Goal: Understand process/instructions

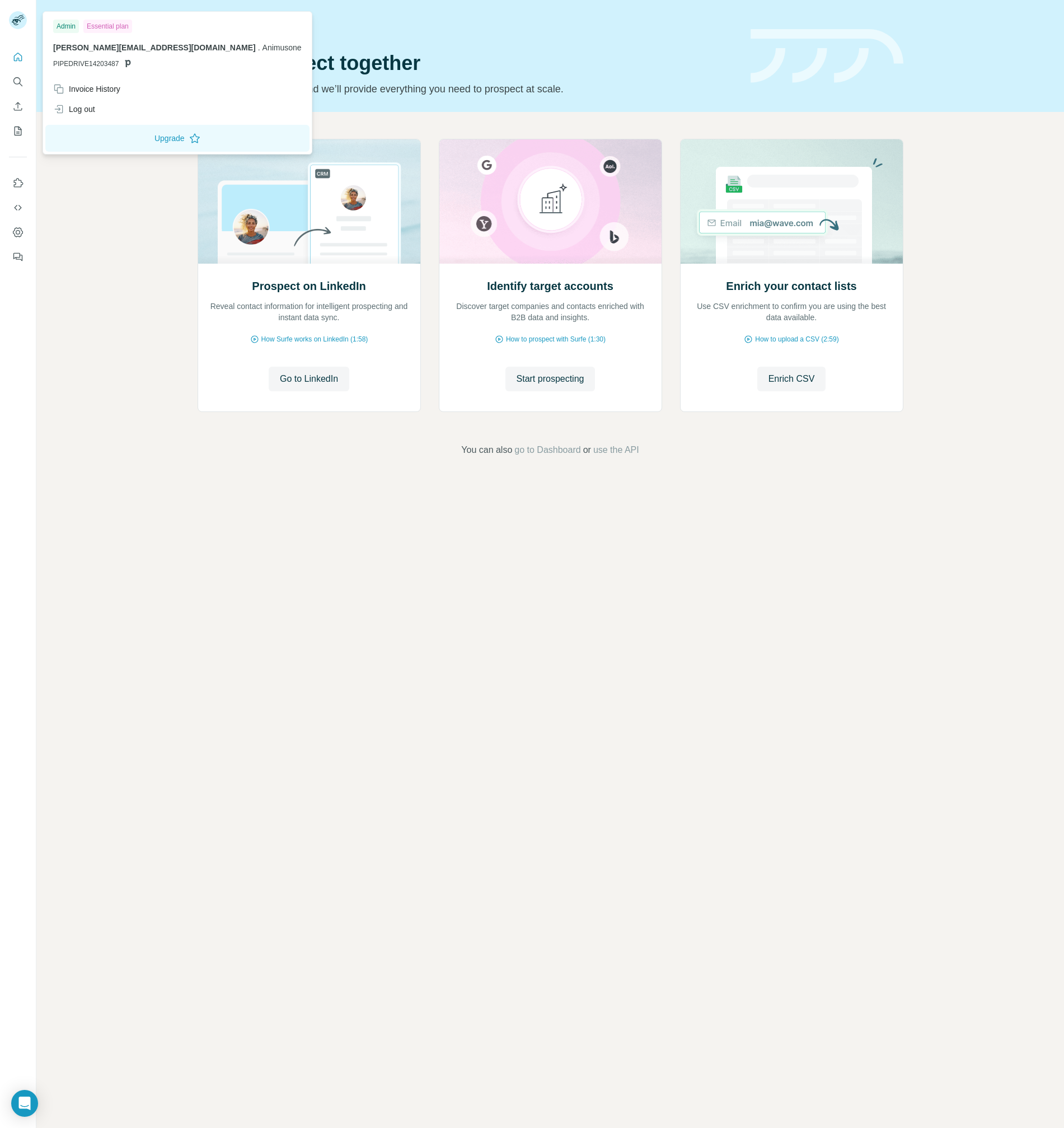
click at [17, 16] on rect at bounding box center [18, 20] width 18 height 18
click at [13, 51] on icon "Quick start" at bounding box center [18, 56] width 11 height 11
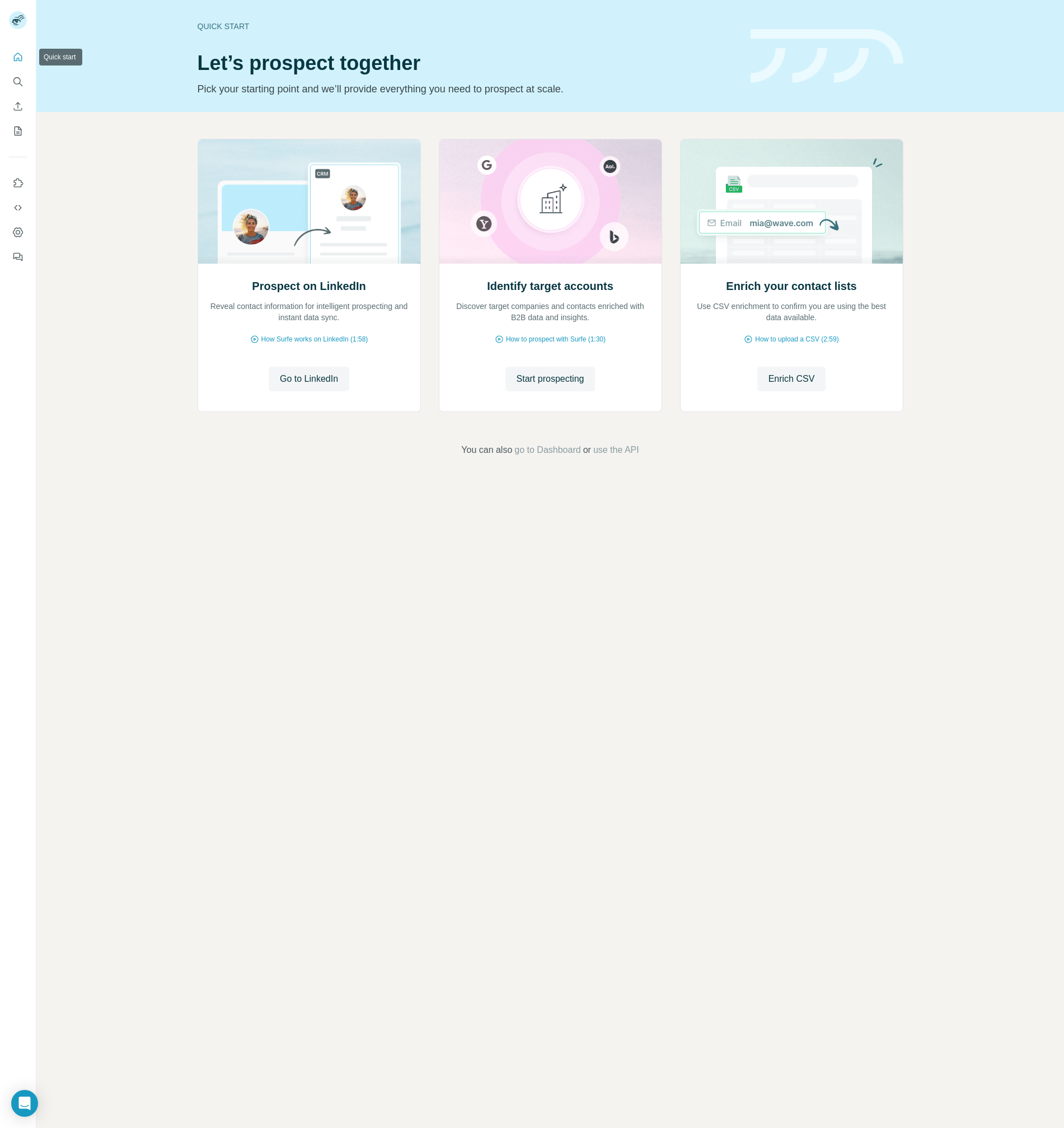
click at [15, 58] on icon "Quick start" at bounding box center [18, 56] width 11 height 11
click at [321, 374] on span "Go to LinkedIn" at bounding box center [309, 379] width 58 height 13
click at [297, 379] on span "Go to LinkedIn" at bounding box center [309, 379] width 58 height 13
